Goal: Share content: Share content

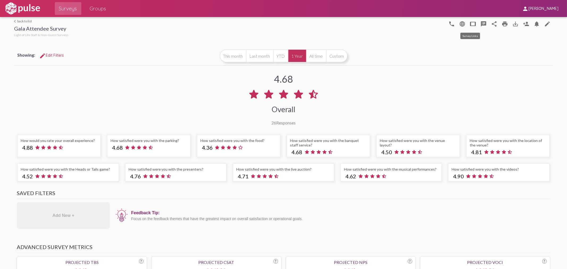
click at [471, 22] on mat-icon "tablet" at bounding box center [473, 24] width 6 height 6
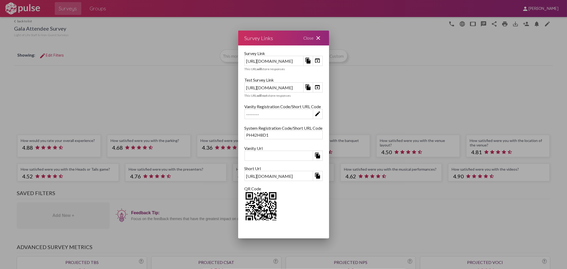
click at [311, 86] on mat-icon "file_copy" at bounding box center [308, 87] width 6 height 6
click at [321, 36] on mat-icon "close" at bounding box center [318, 38] width 6 height 6
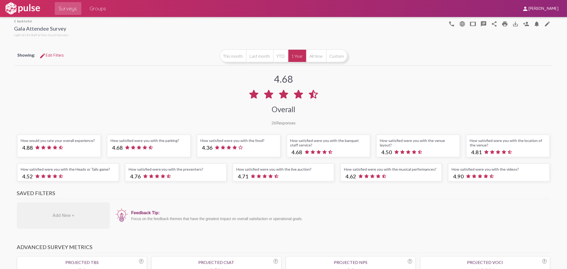
click at [298, 25] on div at bounding box center [257, 27] width 377 height 21
click at [376, 35] on div at bounding box center [257, 27] width 377 height 21
